Goal: Information Seeking & Learning: Check status

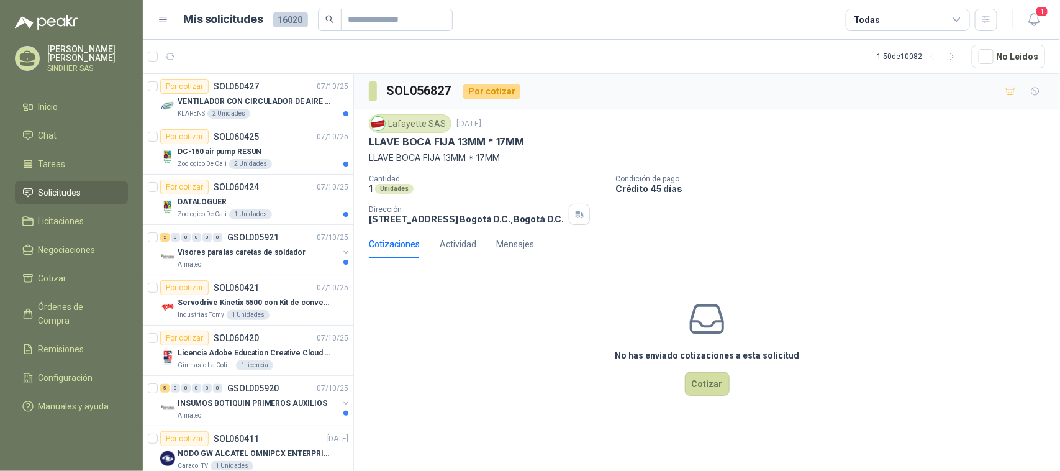
click at [82, 193] on li "Solicitudes" at bounding box center [71, 193] width 98 height 14
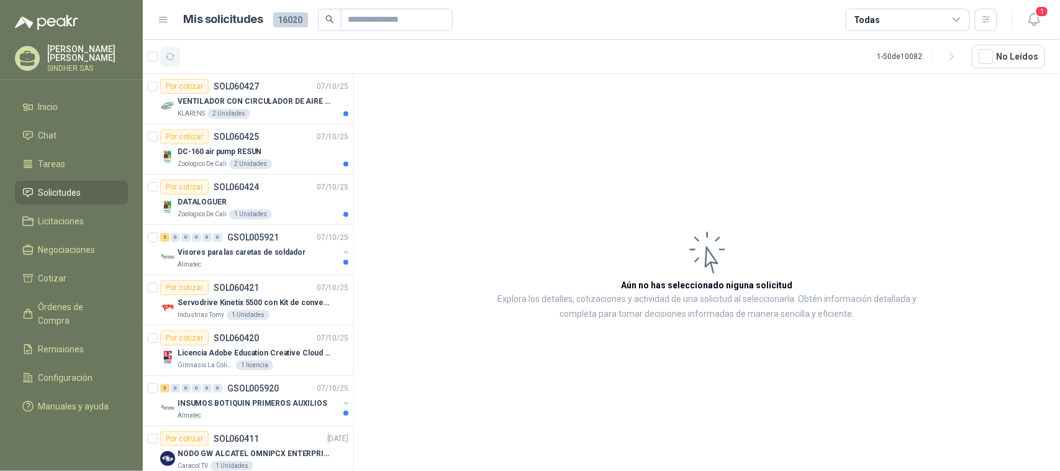
click at [174, 59] on icon "button" at bounding box center [170, 57] width 11 height 11
click at [1041, 19] on icon "button" at bounding box center [1035, 20] width 16 height 16
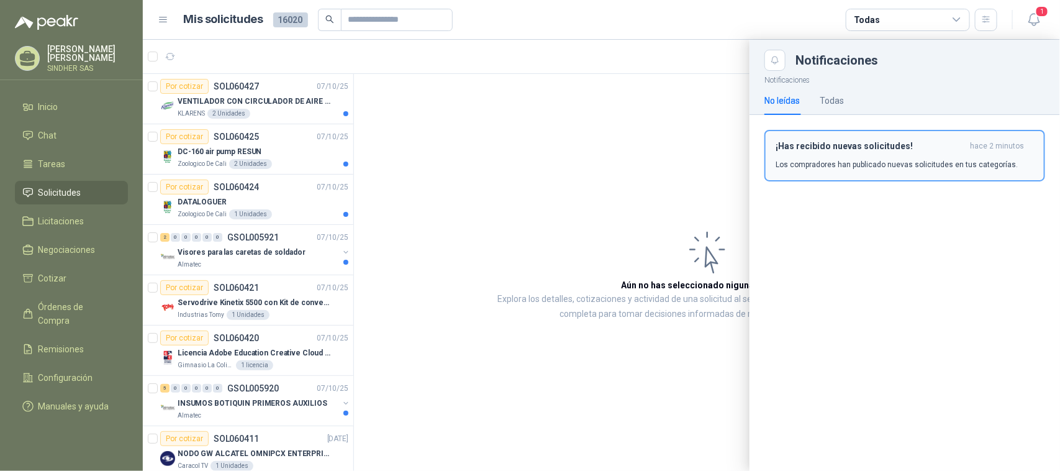
click at [865, 155] on div "¡Has recibido nuevas solicitudes! hace 2 minutos Los compradores han publicado …" at bounding box center [905, 155] width 258 height 29
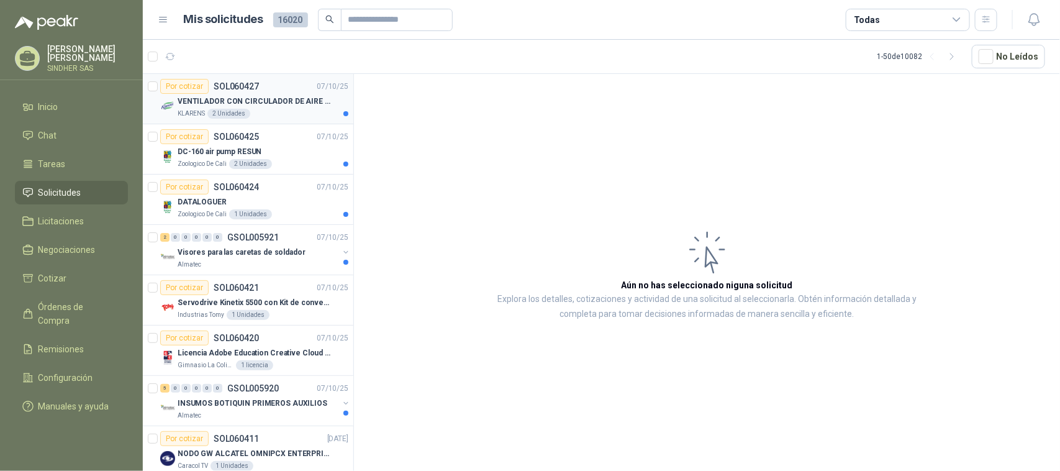
click at [274, 106] on p "VENTILADOR CON CIRCULADOR DE AIRE MULTIPROPOSITO XPOWER DE 14"" at bounding box center [255, 102] width 155 height 12
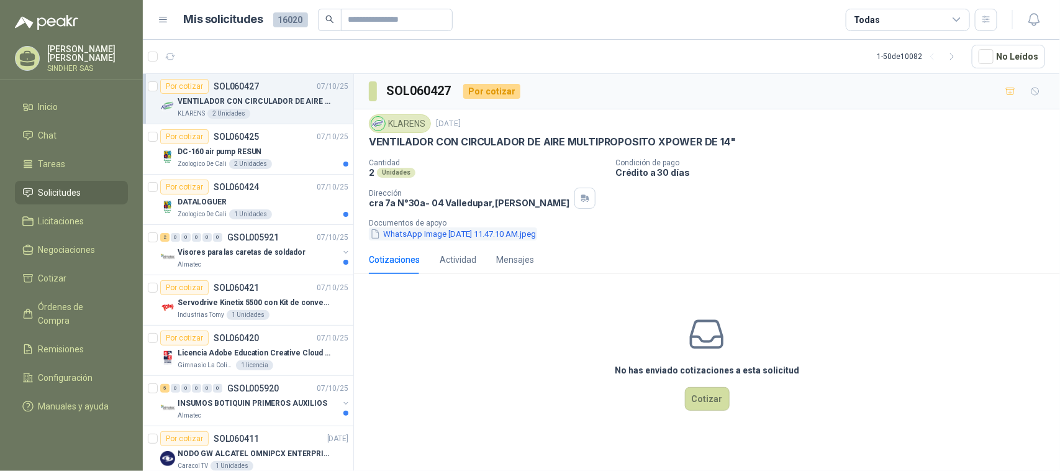
click at [494, 236] on button "WhatsApp Image [DATE] 11.47.10 AM.jpeg" at bounding box center [453, 233] width 168 height 13
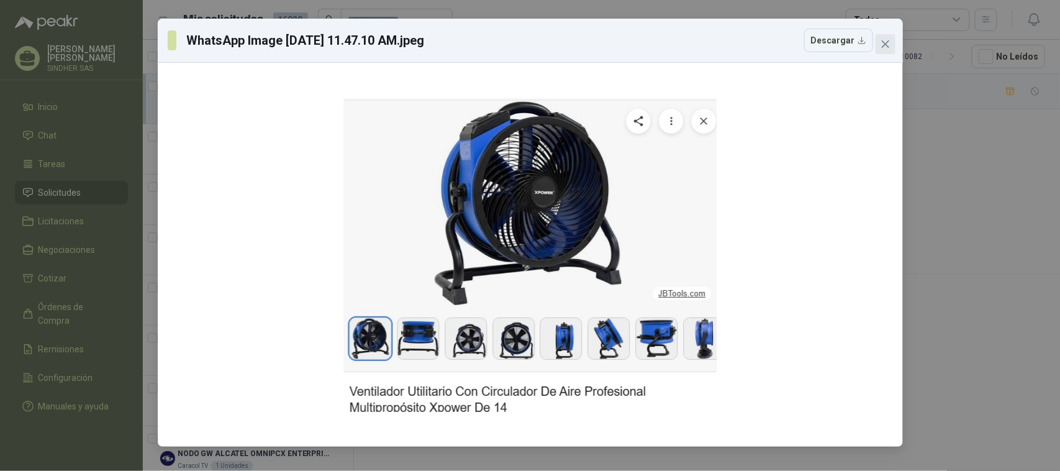
click at [883, 48] on icon "close" at bounding box center [886, 44] width 10 height 10
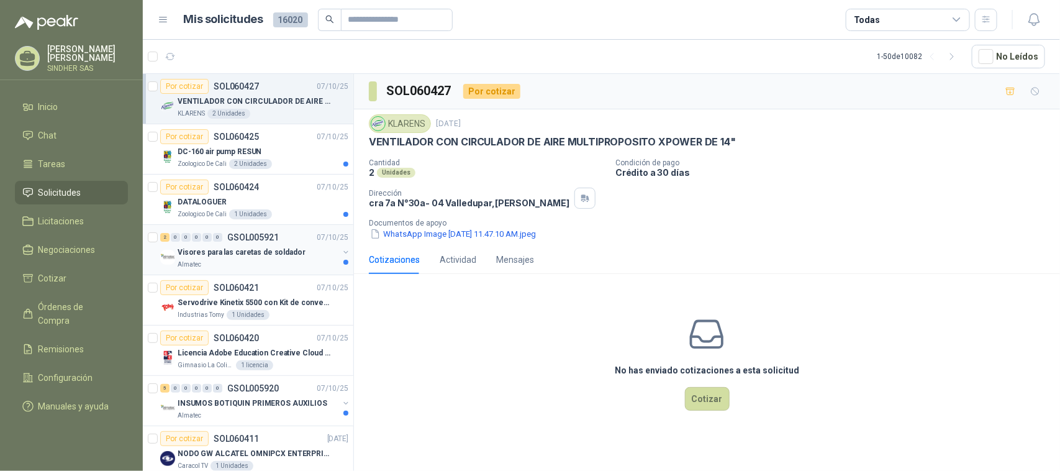
click at [258, 265] on div "Almatec" at bounding box center [258, 265] width 161 height 10
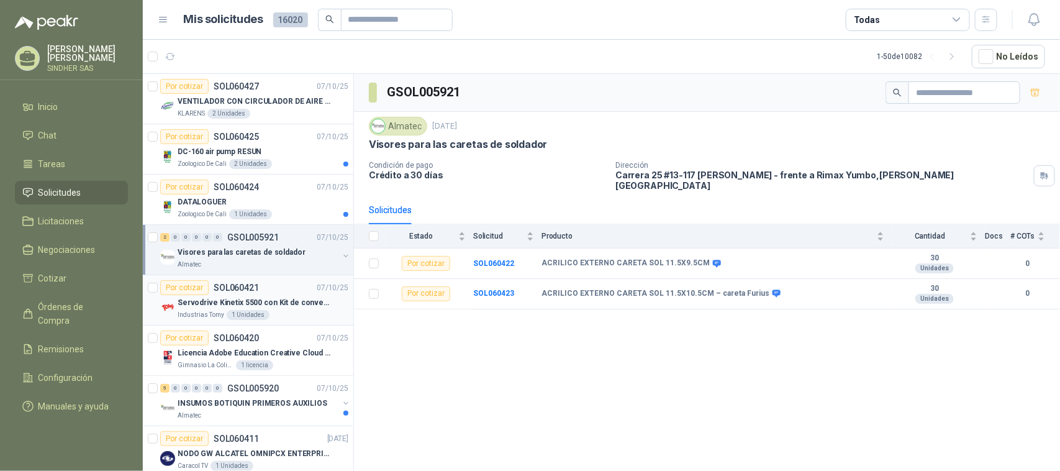
click at [276, 293] on div "Por cotizar SOL060421 [DATE]" at bounding box center [254, 287] width 188 height 15
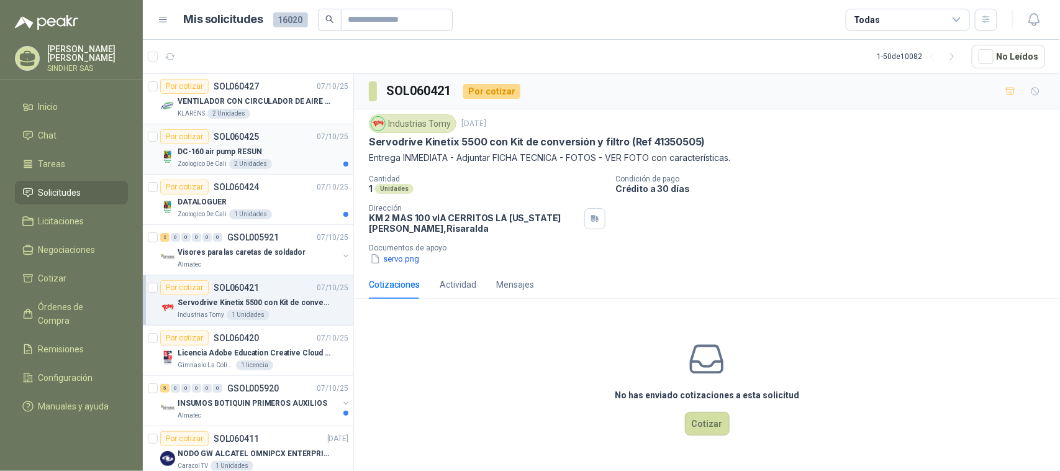
click at [314, 151] on div "DC-160 air pump RESUN" at bounding box center [263, 151] width 171 height 15
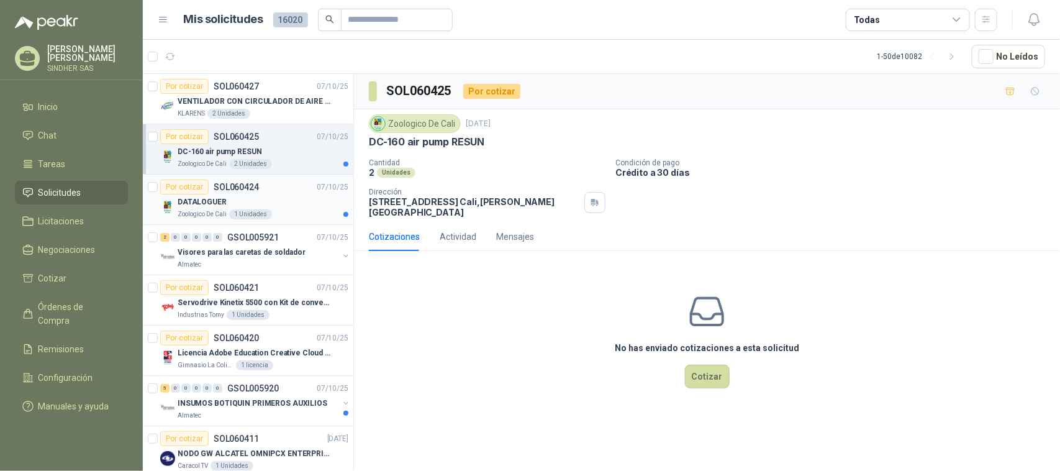
click at [306, 202] on div "DATALOGUER" at bounding box center [263, 201] width 171 height 15
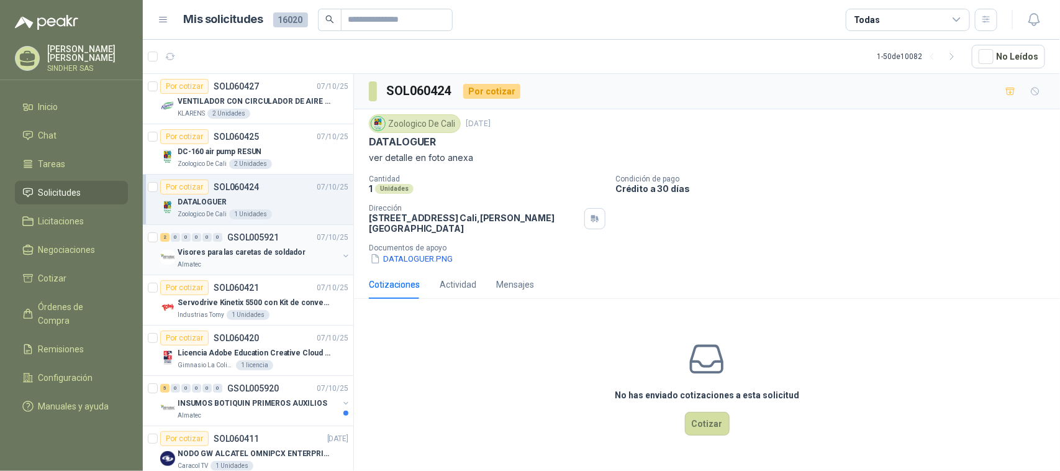
click at [309, 269] on div "Almatec" at bounding box center [258, 265] width 161 height 10
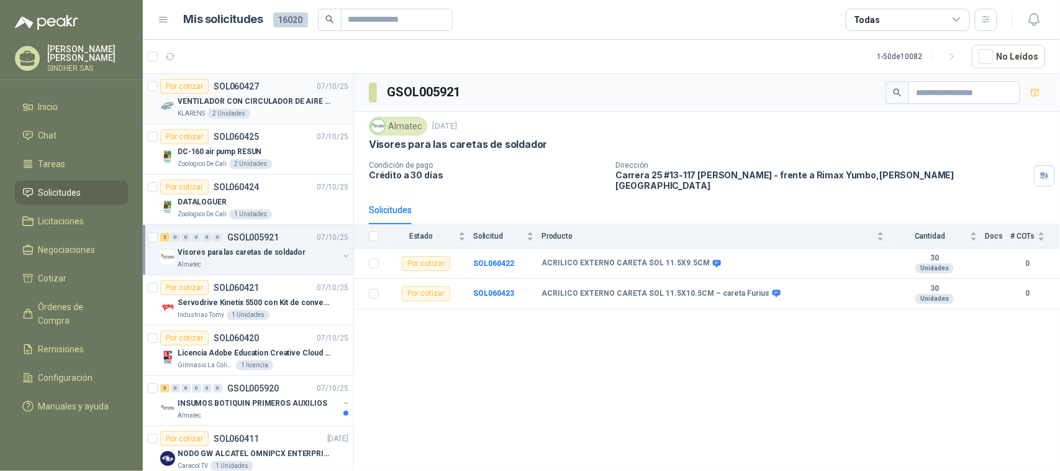
click at [290, 119] on article "Por cotizar SOL060427 [DATE] VENTILADOR CON CIRCULADOR DE AIRE MULTIPROPOSITO X…" at bounding box center [248, 99] width 211 height 50
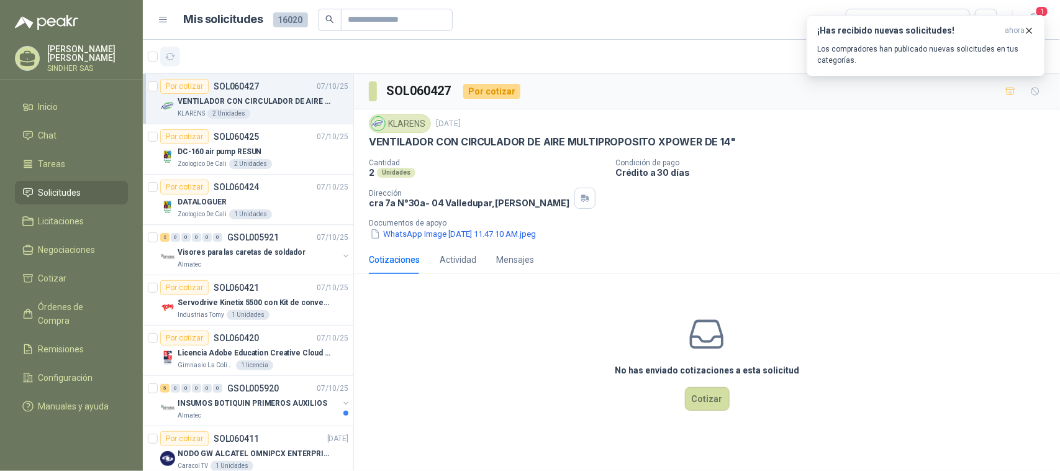
click at [168, 60] on icon "button" at bounding box center [170, 57] width 11 height 11
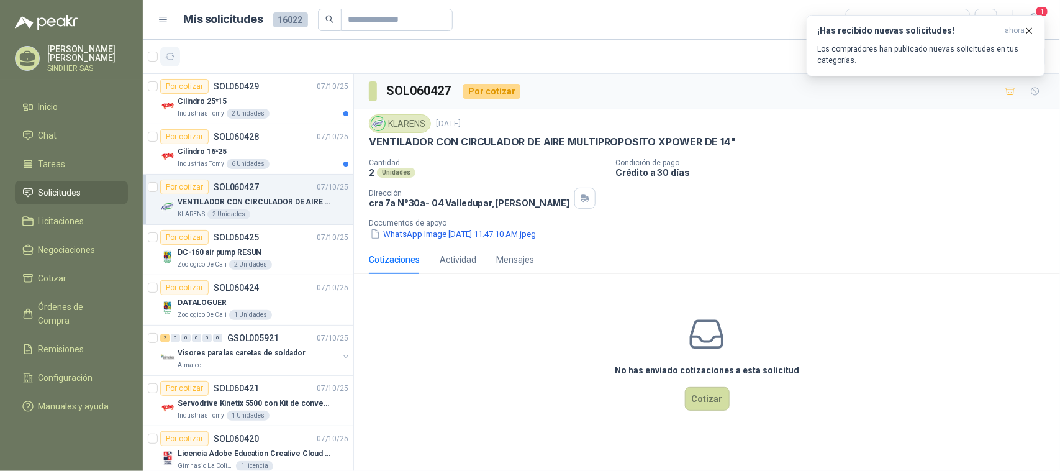
click at [171, 57] on icon "button" at bounding box center [170, 57] width 11 height 11
click at [1032, 26] on icon "button" at bounding box center [1029, 30] width 11 height 11
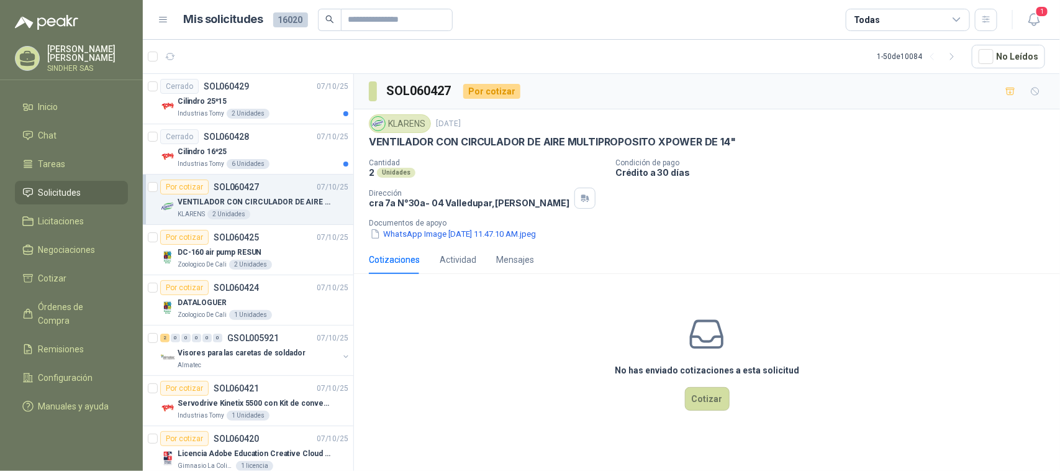
click at [1038, 19] on icon "button" at bounding box center [1034, 20] width 11 height 12
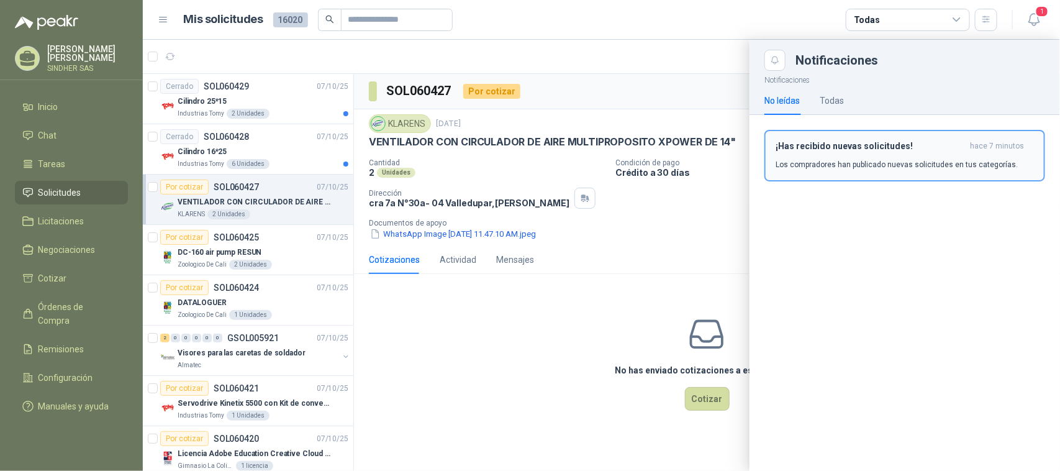
click at [842, 141] on h3 "¡Has recibido nuevas solicitudes!" at bounding box center [870, 146] width 189 height 11
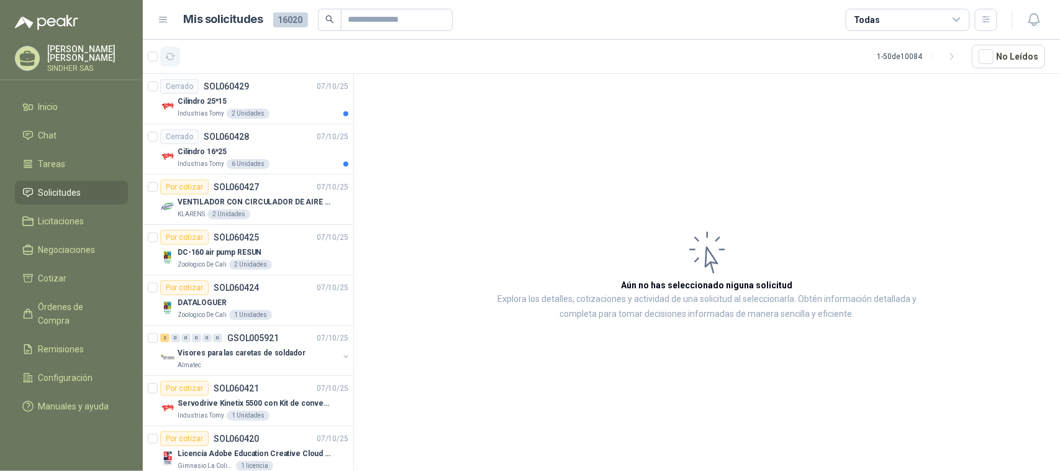
click at [168, 48] on button "button" at bounding box center [170, 57] width 20 height 20
